Goal: Transaction & Acquisition: Purchase product/service

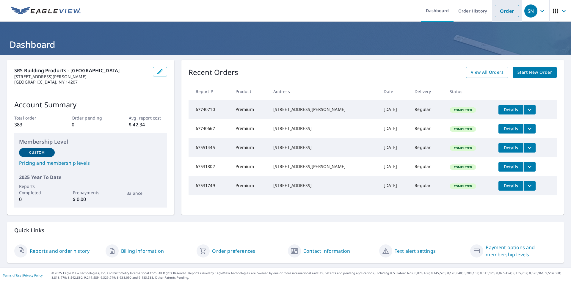
click at [496, 12] on link "Order" at bounding box center [507, 11] width 24 height 12
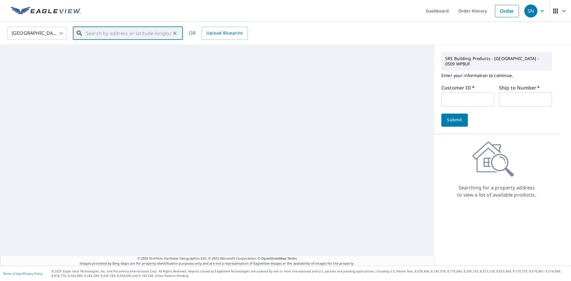
click at [126, 34] on input "text" at bounding box center [128, 33] width 85 height 17
paste input "[STREET_ADDRESS]"
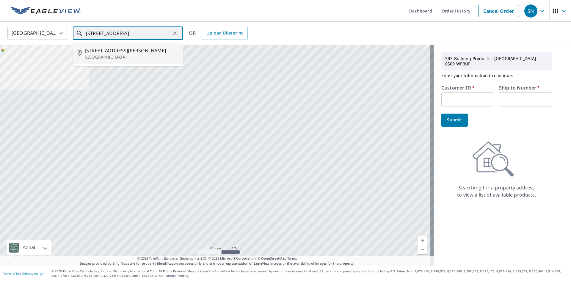
click at [109, 48] on span "[STREET_ADDRESS][PERSON_NAME]" at bounding box center [131, 50] width 93 height 7
type input "[STREET_ADDRESS][PERSON_NAME]"
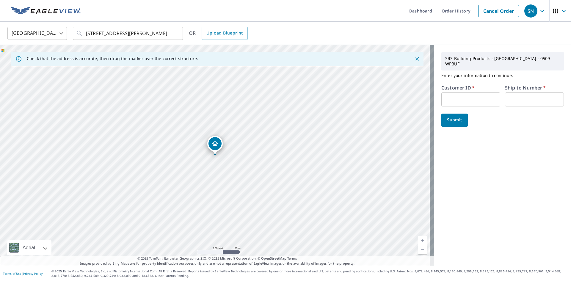
click at [455, 93] on input "text" at bounding box center [470, 100] width 59 height 14
type input "117400"
click at [517, 95] on input "text" at bounding box center [534, 100] width 59 height 14
type input "1"
click at [453, 116] on span "Submit" at bounding box center [454, 119] width 17 height 7
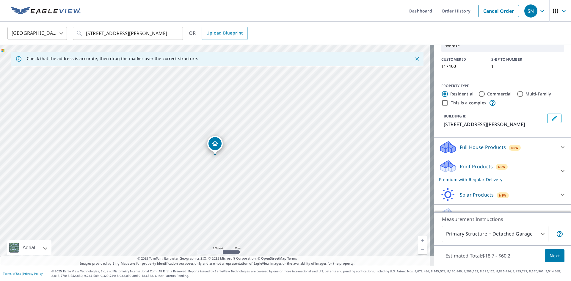
scroll to position [42, 0]
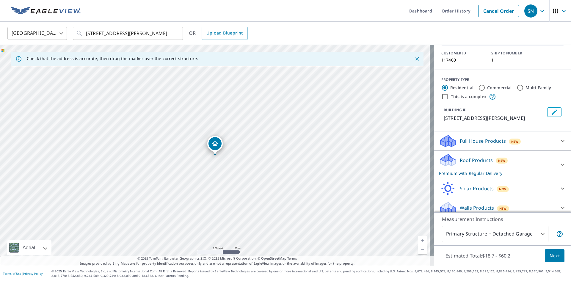
click at [550, 258] on span "Next" at bounding box center [555, 255] width 10 height 7
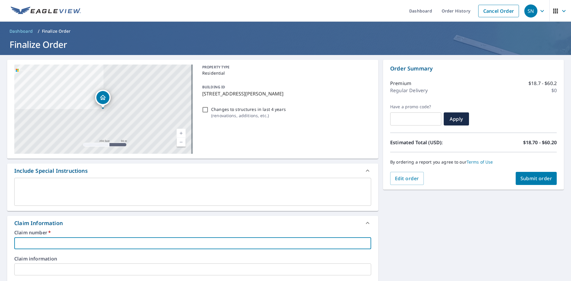
click at [26, 244] on input "text" at bounding box center [192, 243] width 357 height 12
type input "2"
checkbox input "true"
type input "24"
checkbox input "true"
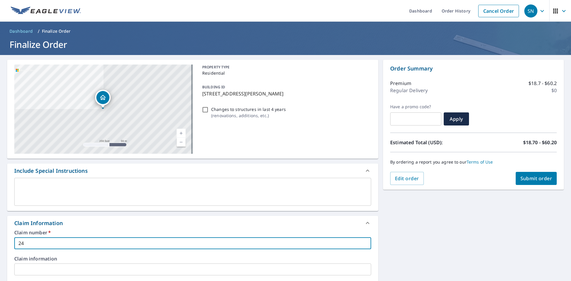
type input "24"
checkbox input "true"
type input "24 k"
checkbox input "true"
type input "24"
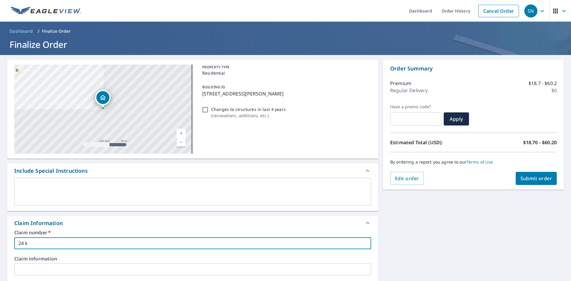
checkbox input "true"
type input "24 K"
checkbox input "true"
type input "24 KN"
checkbox input "true"
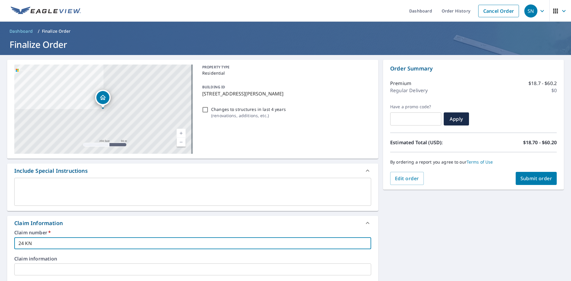
type input "24 KNO"
checkbox input "true"
type input "24 KNOB"
checkbox input "true"
type input "24 KNOB"
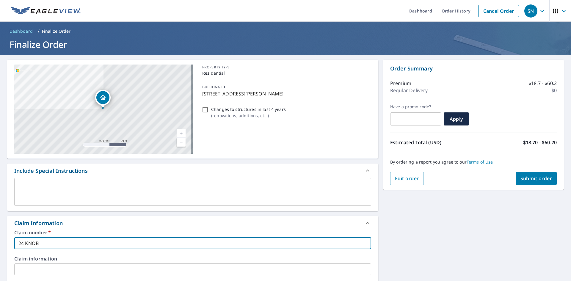
checkbox input "true"
type input "24 KNOB H"
checkbox input "true"
type input "24 KNOB HI"
checkbox input "true"
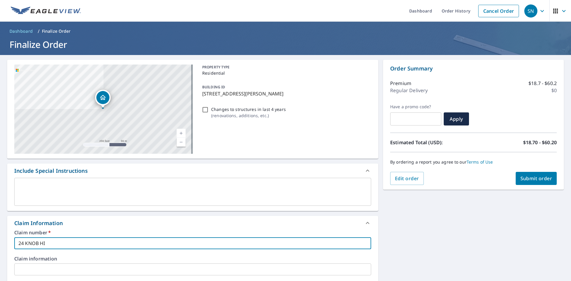
type input "24 KNOB HIL"
checkbox input "true"
type input "24 [GEOGRAPHIC_DATA]"
checkbox input "true"
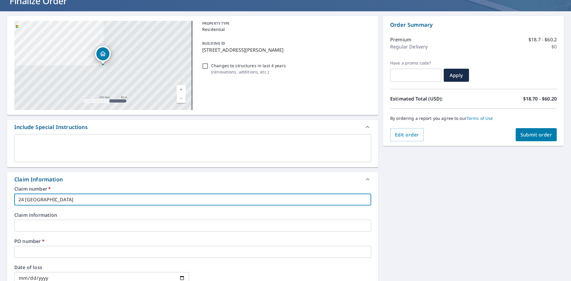
scroll to position [59, 0]
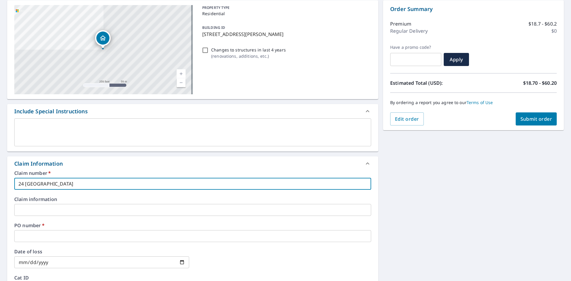
type input "24 [GEOGRAPHIC_DATA]"
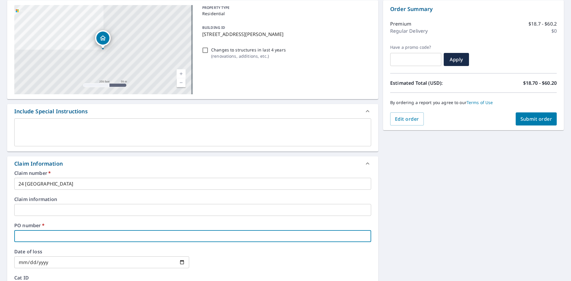
click at [26, 235] on input "text" at bounding box center [192, 236] width 357 height 12
type input "2"
checkbox input "true"
type input "24"
checkbox input "true"
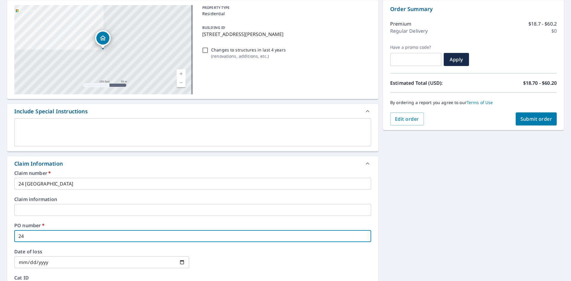
type input "24"
checkbox input "true"
type input "24 K"
checkbox input "true"
type input "24 KN"
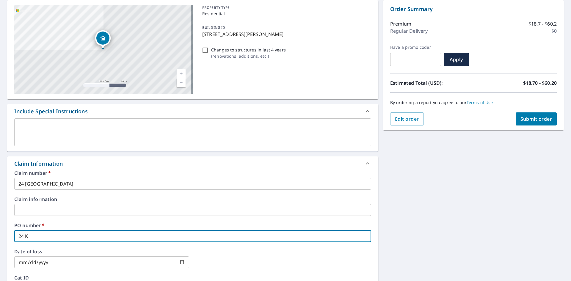
checkbox input "true"
type input "24 KNO"
checkbox input "true"
type input "24 KNOB"
checkbox input "true"
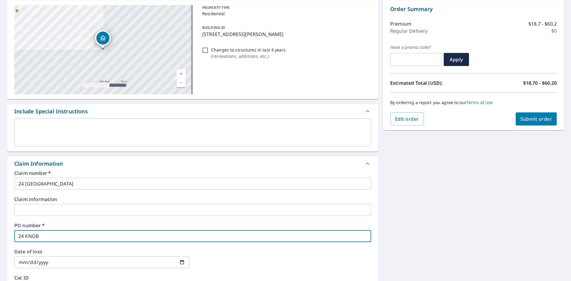
type input "24 KNOB"
checkbox input "true"
type input "24 KNOB H"
checkbox input "true"
type input "24 KNOB HI"
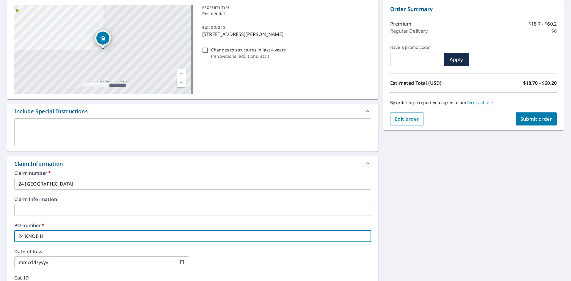
checkbox input "true"
type input "24 KNOB HIL"
checkbox input "true"
type input "24 [GEOGRAPHIC_DATA]"
checkbox input "true"
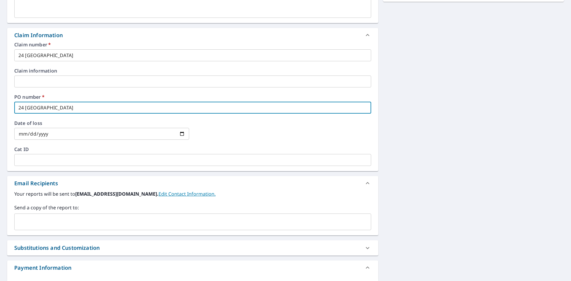
scroll to position [208, 0]
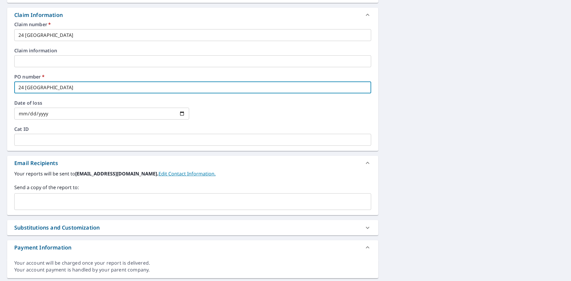
type input "24 [GEOGRAPHIC_DATA]"
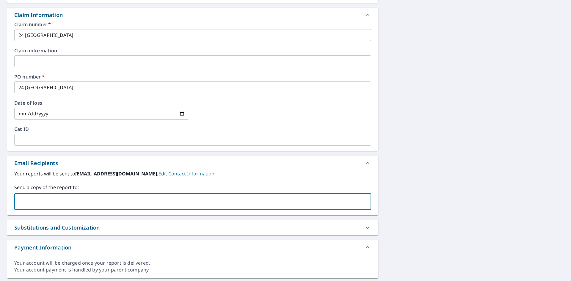
click at [33, 202] on input "text" at bounding box center [188, 201] width 343 height 11
type input "[EMAIL_ADDRESS][DOMAIN_NAME]"
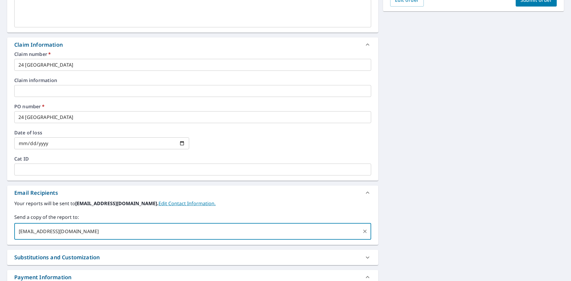
scroll to position [89, 0]
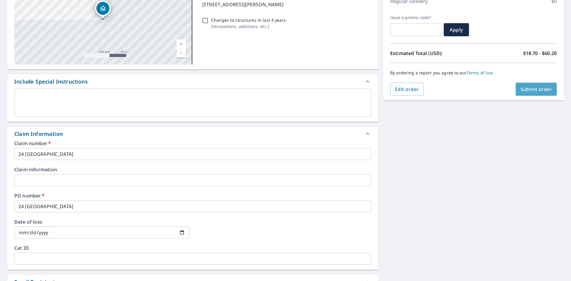
click at [529, 93] on button "Submit order" at bounding box center [536, 89] width 41 height 13
checkbox input "true"
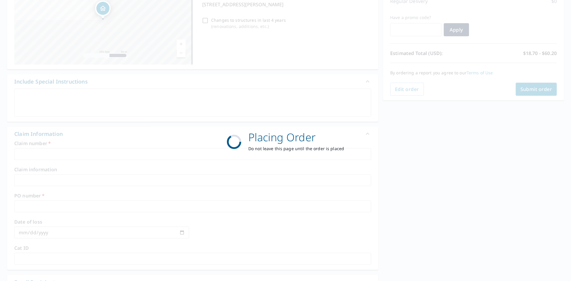
scroll to position [69, 0]
